Goal: Navigation & Orientation: Go to known website

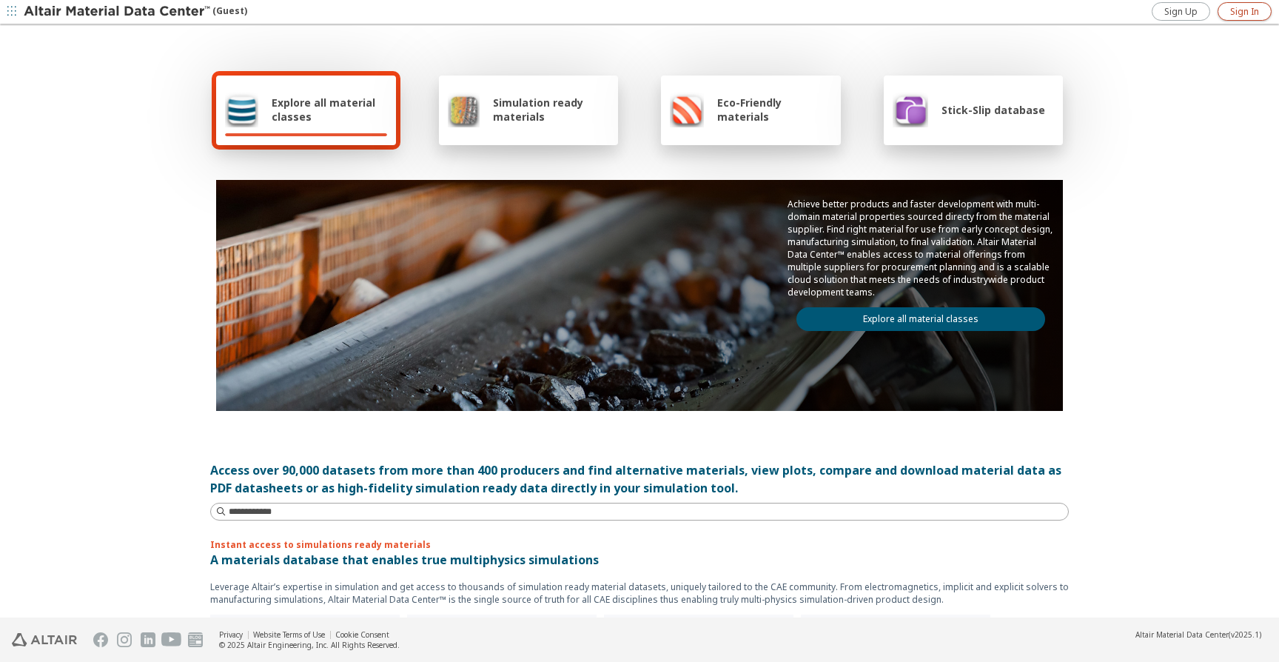
click at [1247, 12] on span "Sign In" at bounding box center [1244, 12] width 29 height 12
